Goal: Complete application form

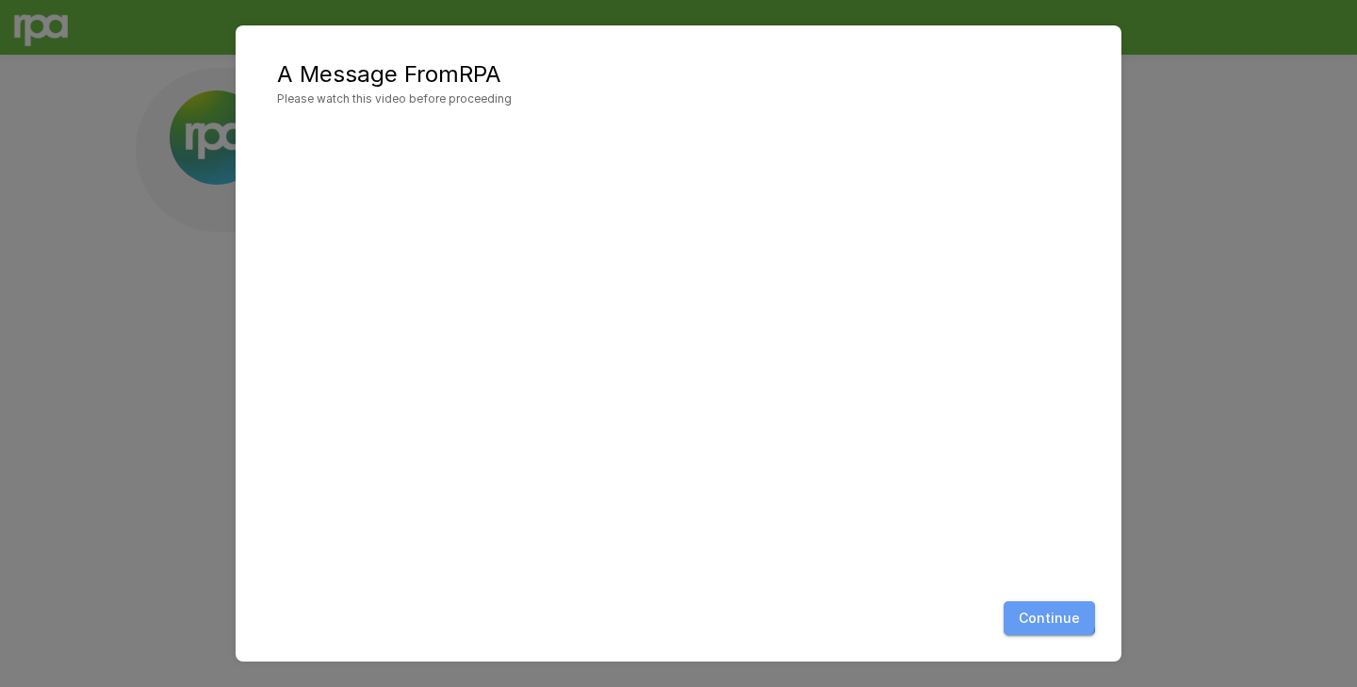
click at [1047, 616] on button "Continue" at bounding box center [1048, 618] width 91 height 35
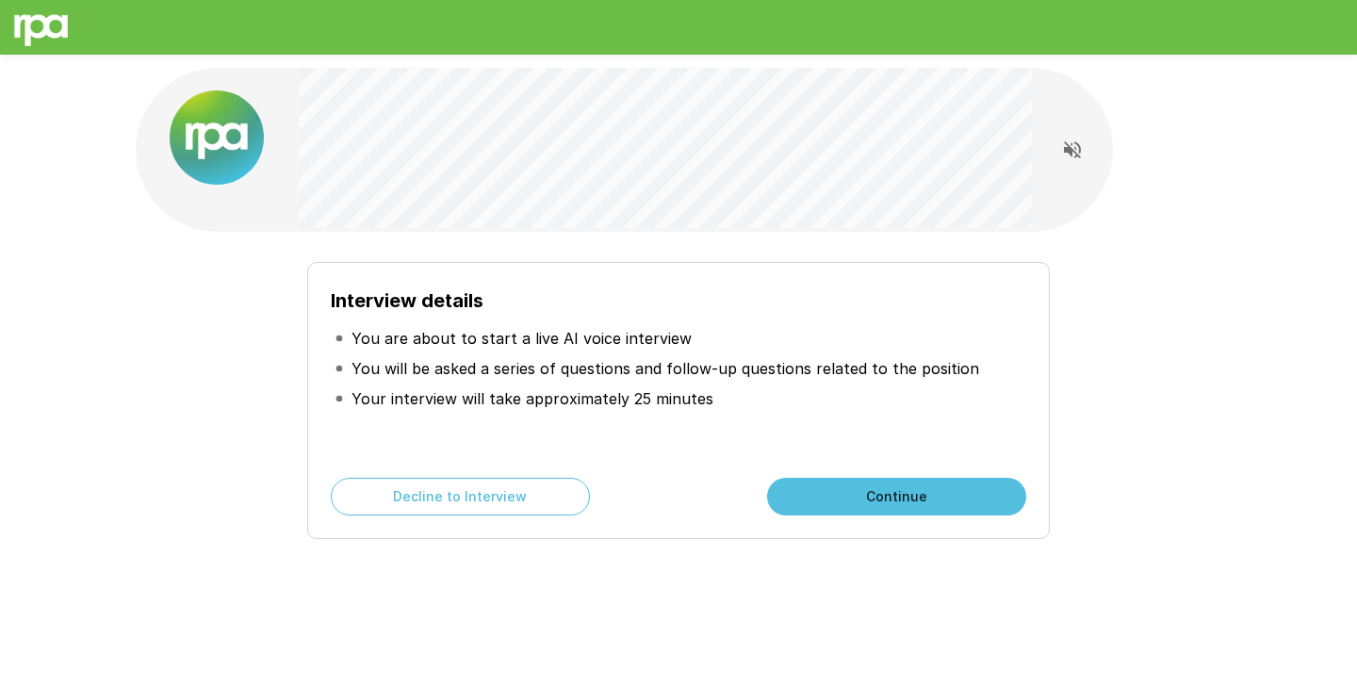
click at [870, 494] on button "Continue" at bounding box center [896, 497] width 259 height 38
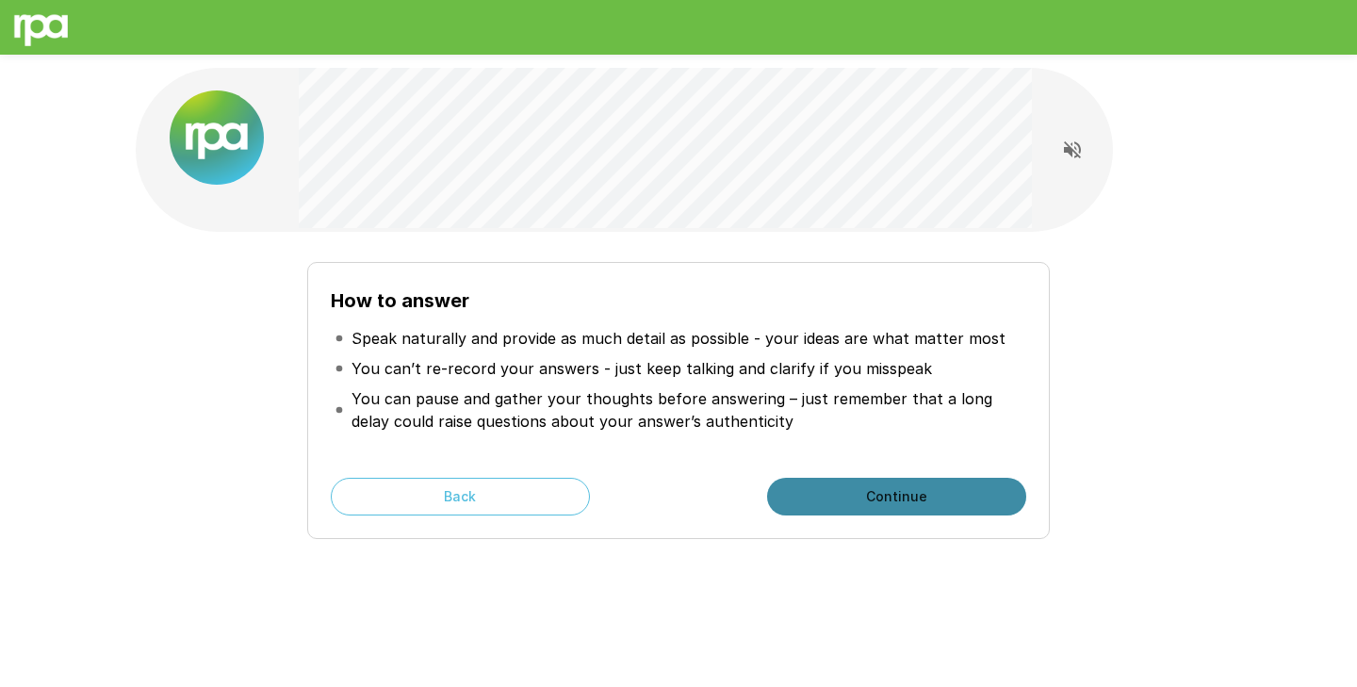
click at [838, 487] on button "Continue" at bounding box center [896, 497] width 259 height 38
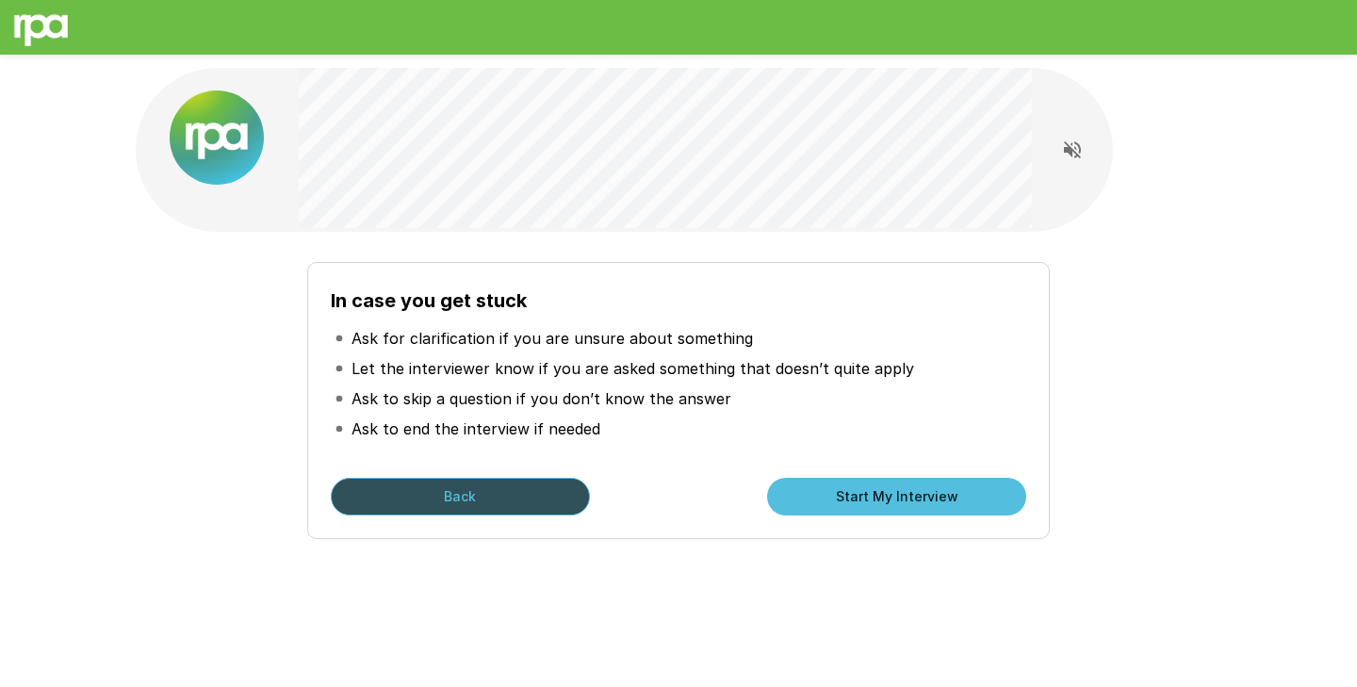
click at [503, 494] on button "Back" at bounding box center [460, 497] width 259 height 38
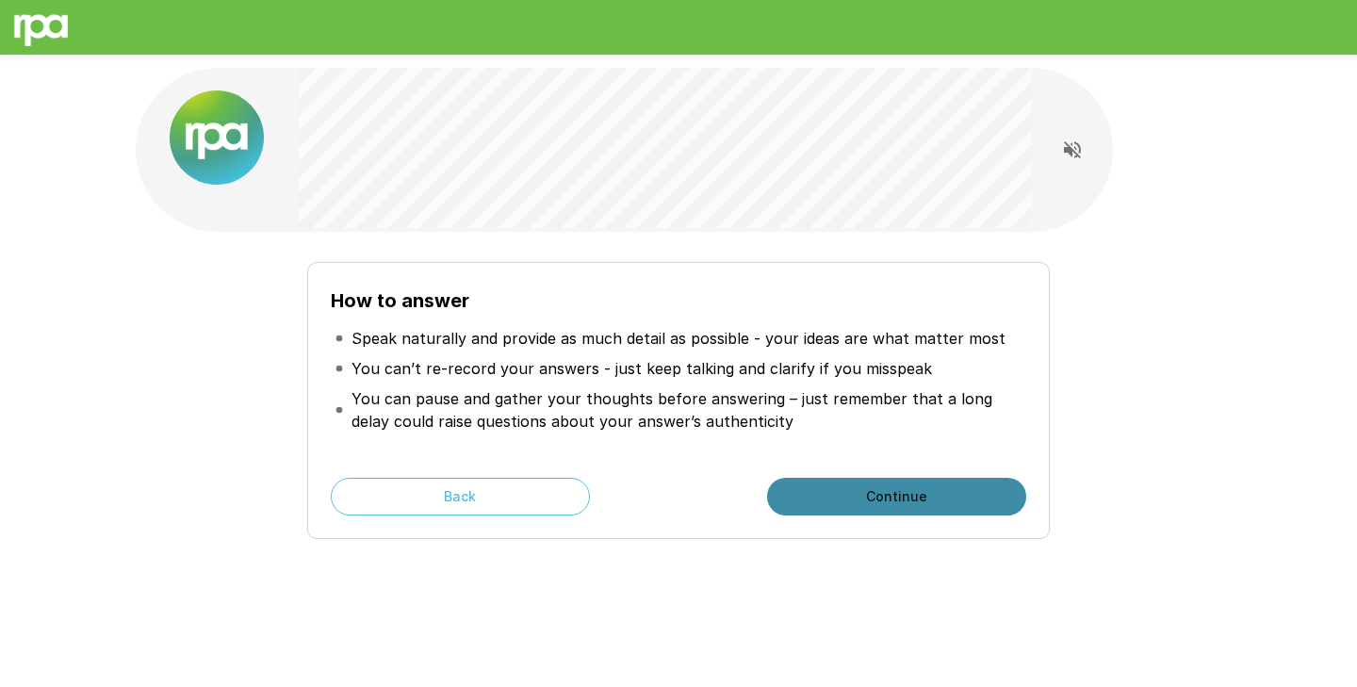
click at [849, 494] on button "Continue" at bounding box center [896, 497] width 259 height 38
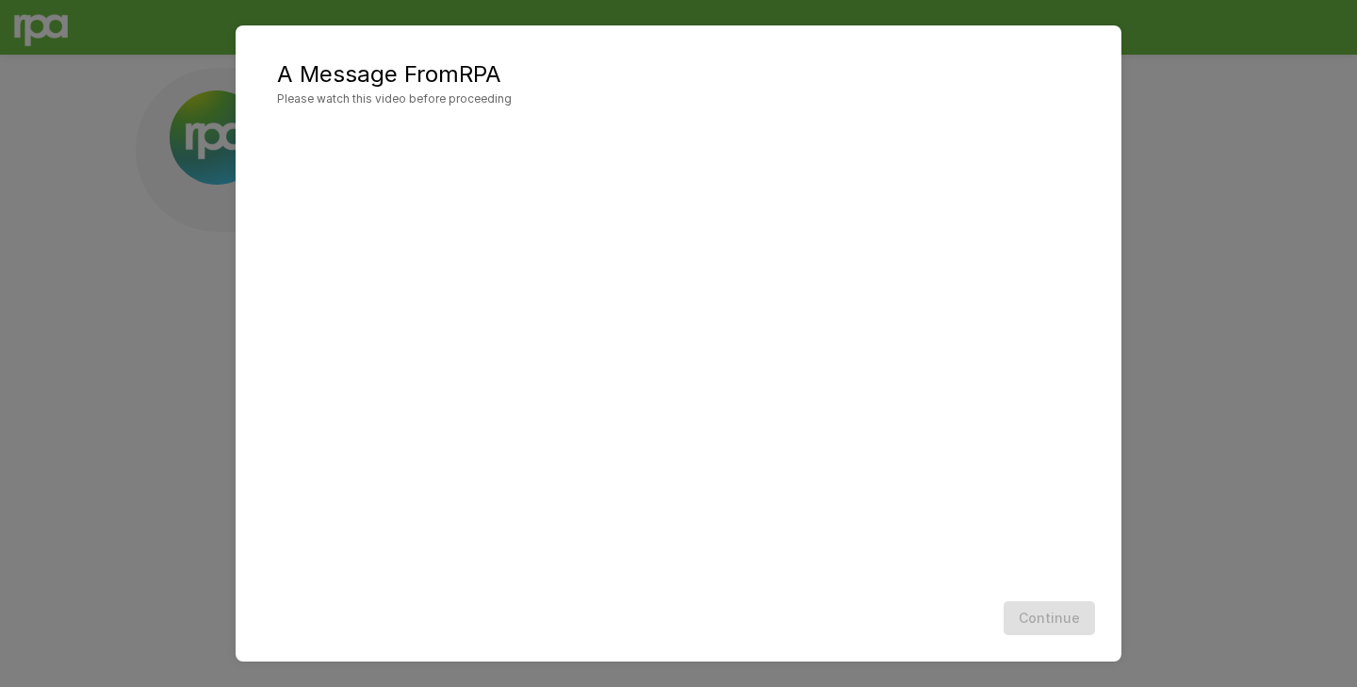
click at [1219, 360] on div "A Message From RPA Please watch this video before proceeding Continue" at bounding box center [678, 343] width 1357 height 687
click at [1058, 626] on button "Continue" at bounding box center [1048, 618] width 91 height 35
